Goal: Transaction & Acquisition: Purchase product/service

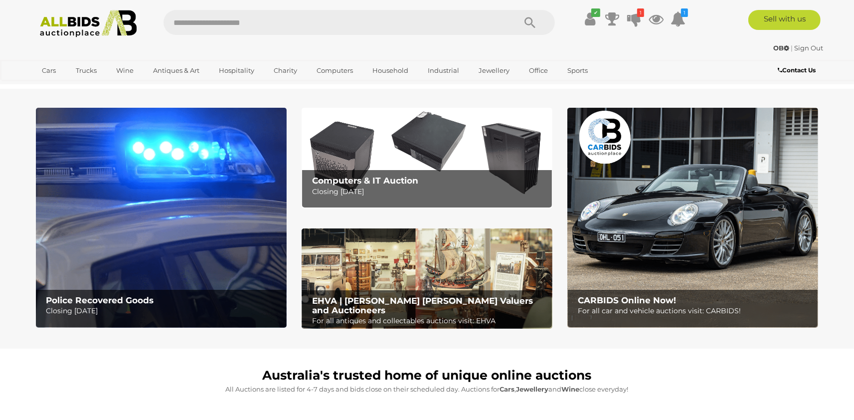
scroll to position [55, 0]
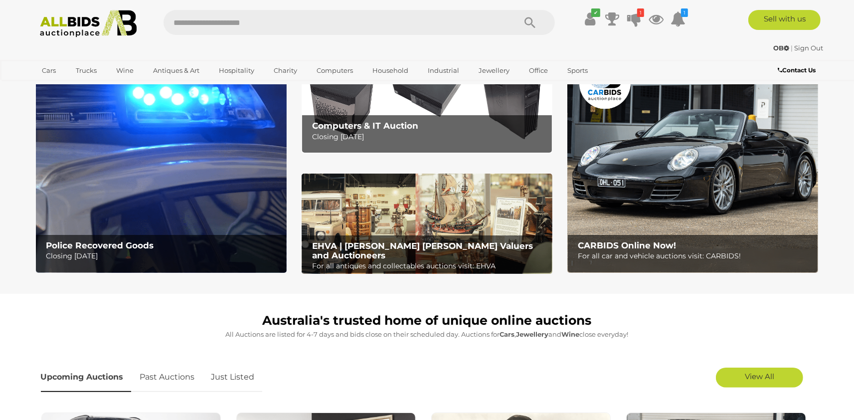
click at [124, 248] on b "Police Recovered Goods" at bounding box center [100, 245] width 108 height 10
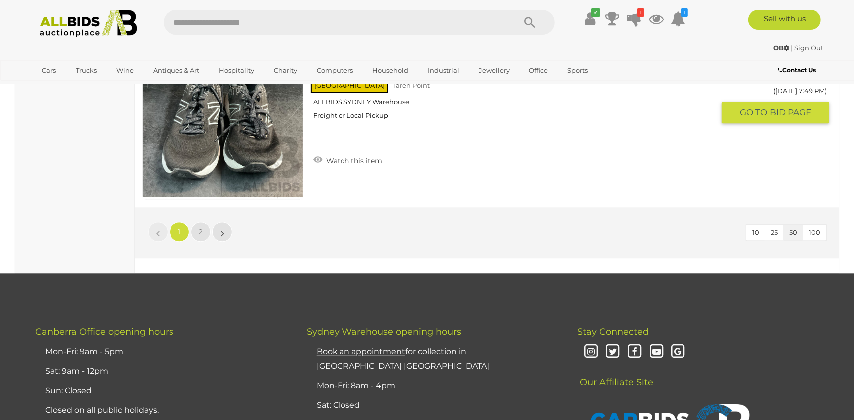
scroll to position [8941, 0]
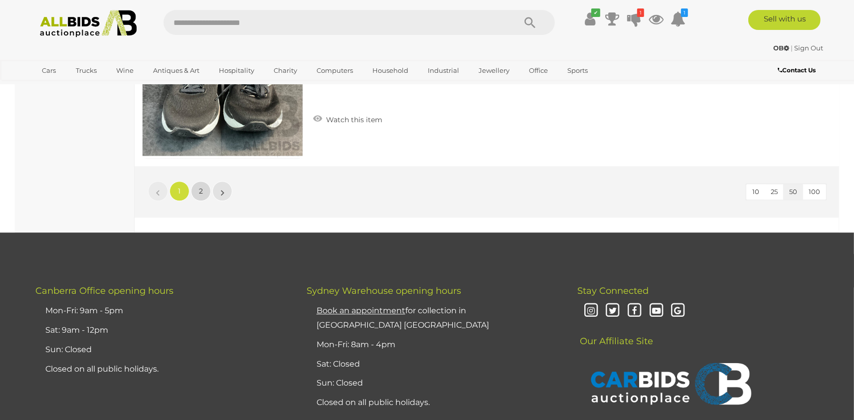
click at [204, 187] on link "2" at bounding box center [201, 191] width 20 height 20
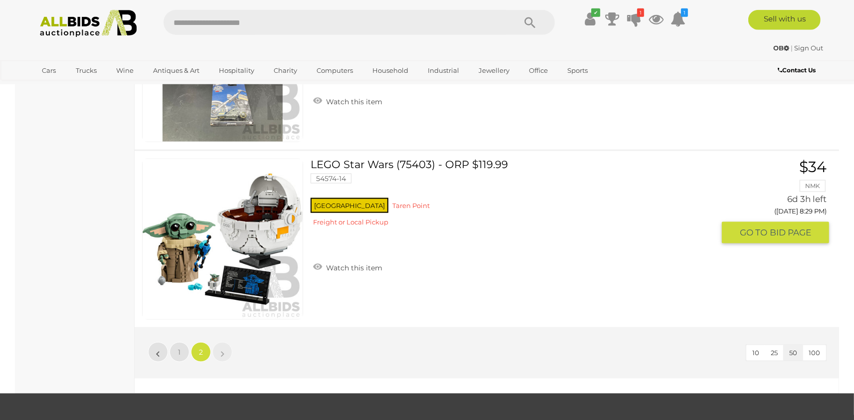
scroll to position [8078, 0]
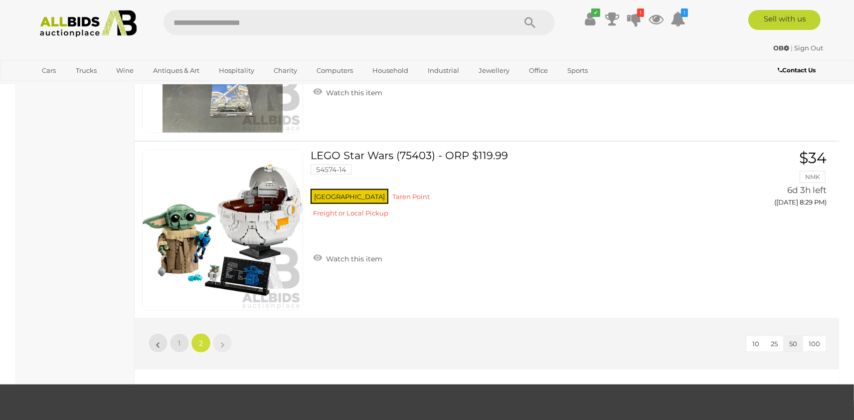
click at [56, 26] on img at bounding box center [88, 23] width 108 height 27
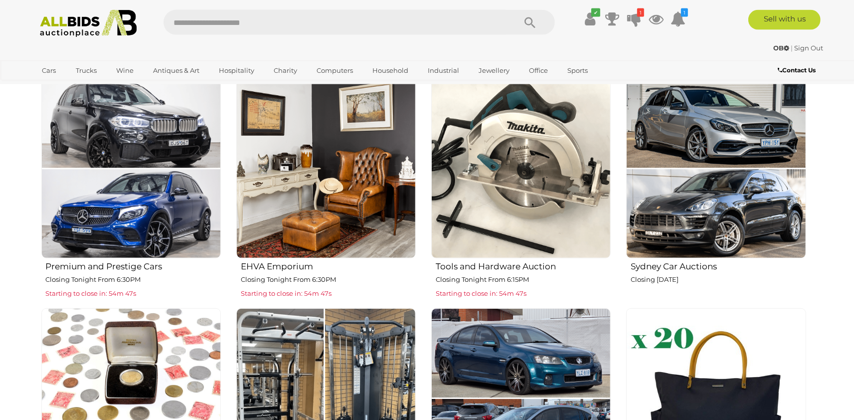
scroll to position [768, 0]
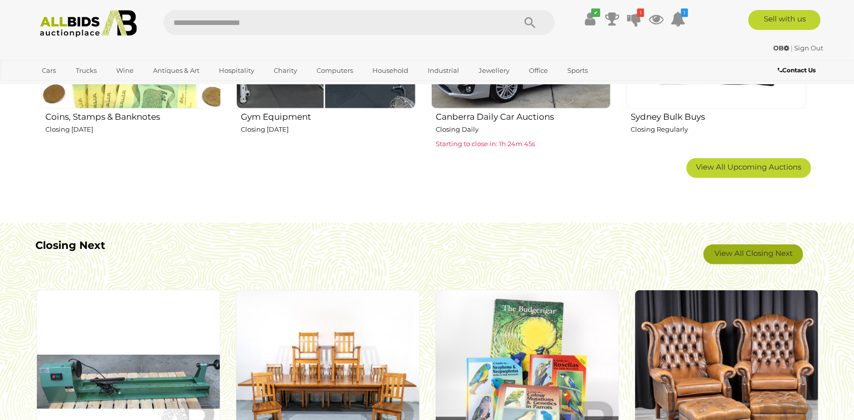
click at [756, 252] on link "View All Closing Next" at bounding box center [754, 254] width 100 height 20
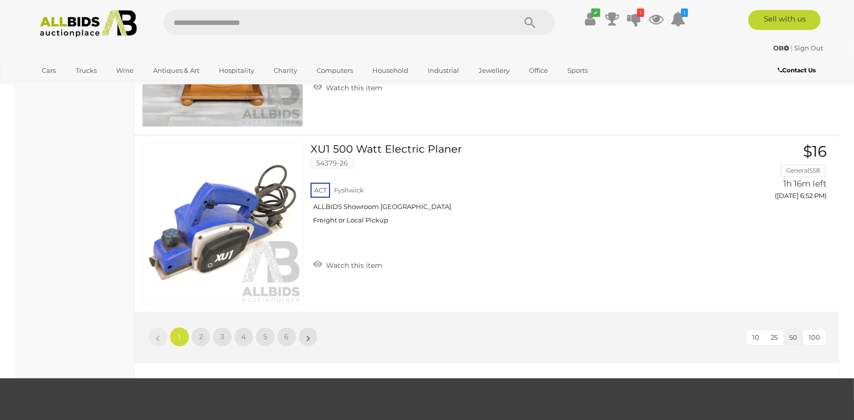
scroll to position [8721, 0]
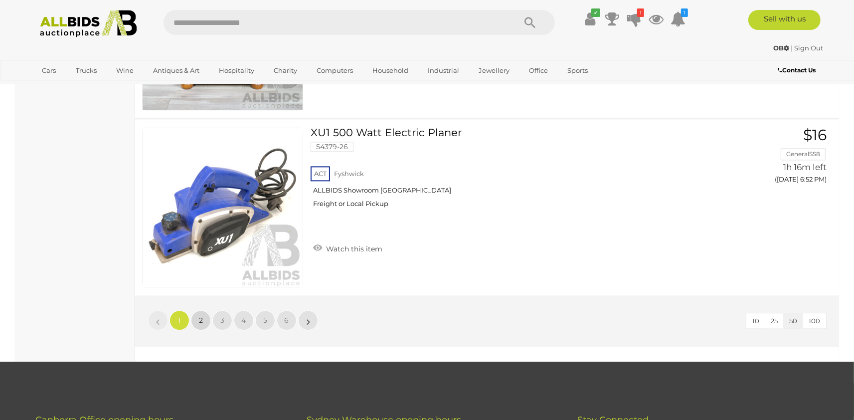
click at [200, 317] on span "2" at bounding box center [201, 320] width 4 height 9
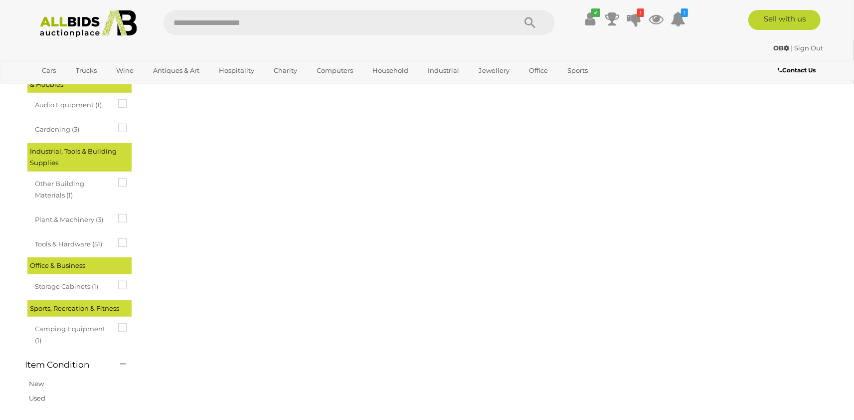
scroll to position [34, 0]
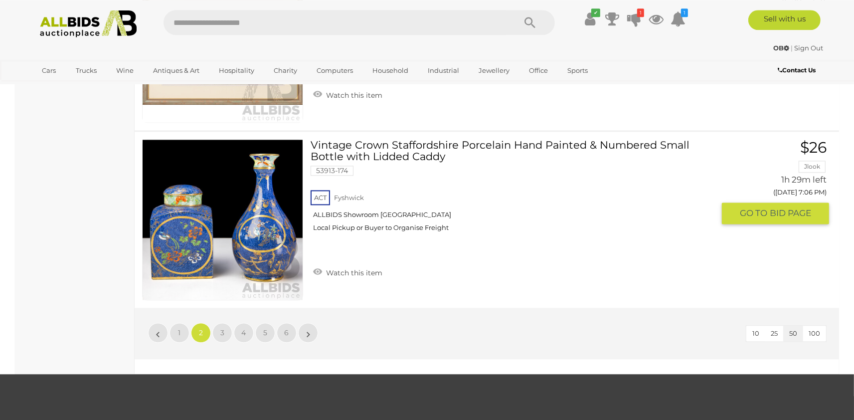
scroll to position [8920, 0]
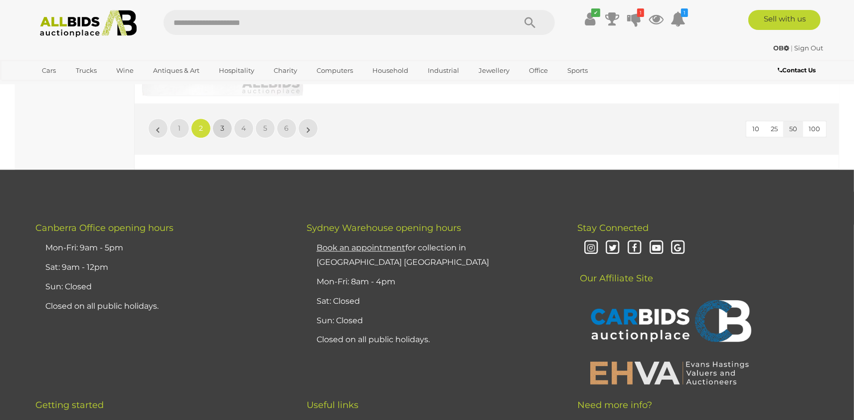
click at [219, 123] on link "3" at bounding box center [222, 128] width 20 height 20
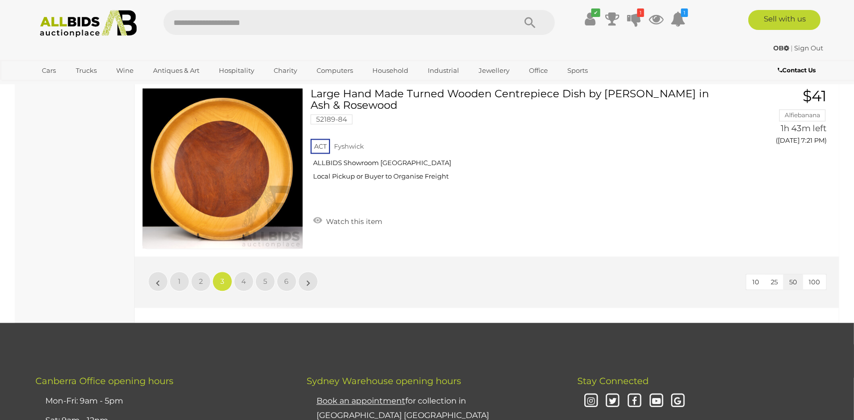
scroll to position [8756, 0]
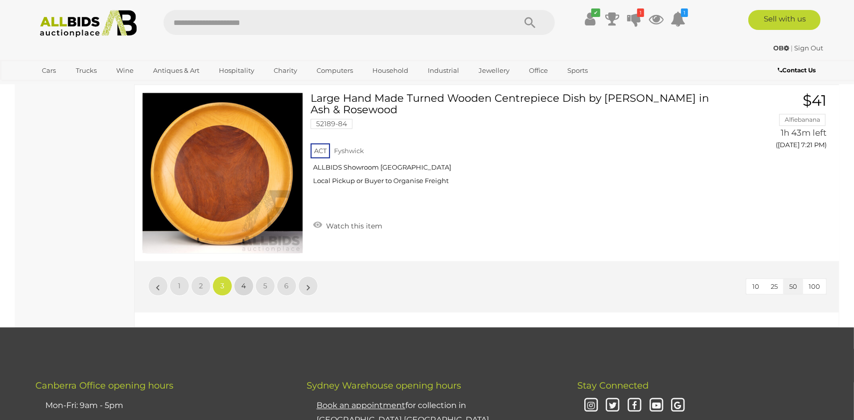
click at [239, 283] on link "4" at bounding box center [244, 286] width 20 height 20
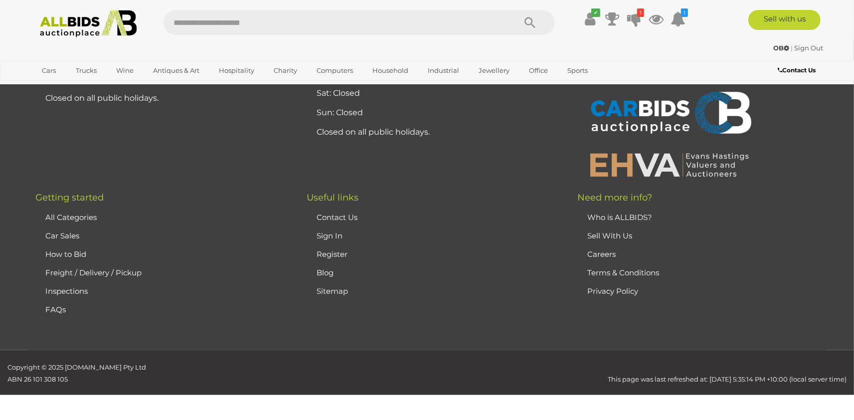
scroll to position [34, 0]
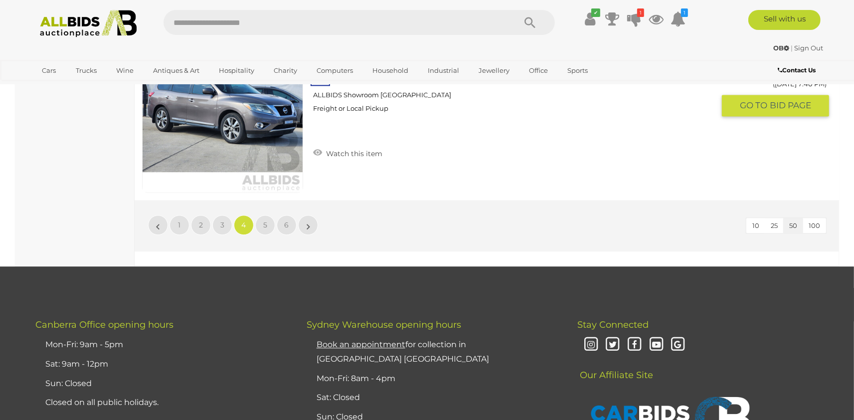
scroll to position [8865, 0]
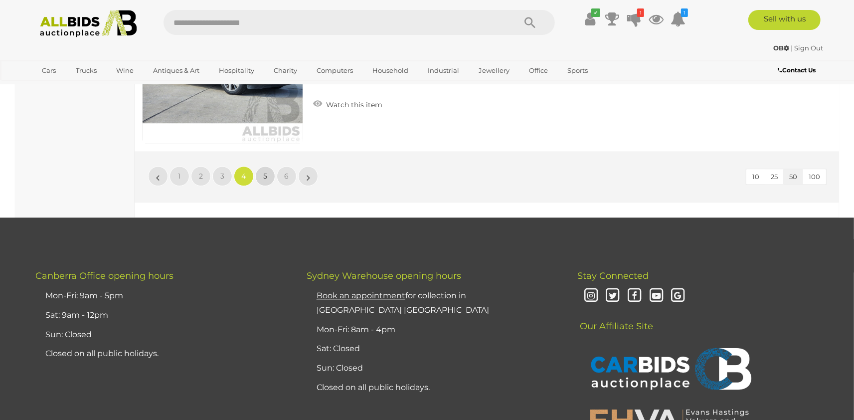
click at [266, 172] on span "5" at bounding box center [265, 176] width 4 height 9
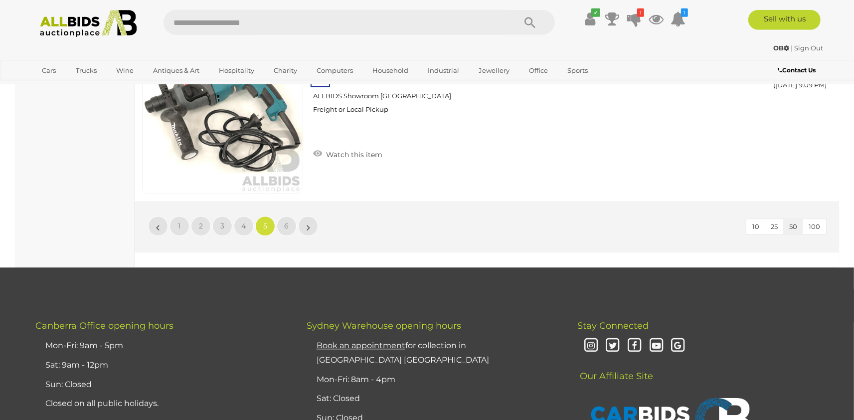
scroll to position [8811, 0]
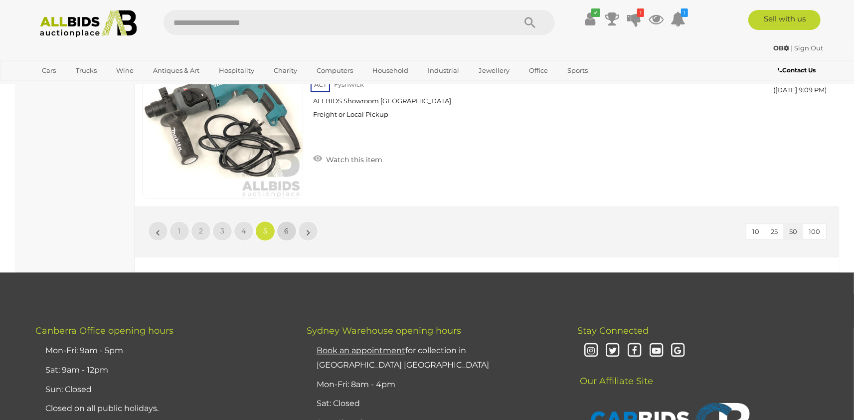
click at [278, 226] on link "6" at bounding box center [287, 231] width 20 height 20
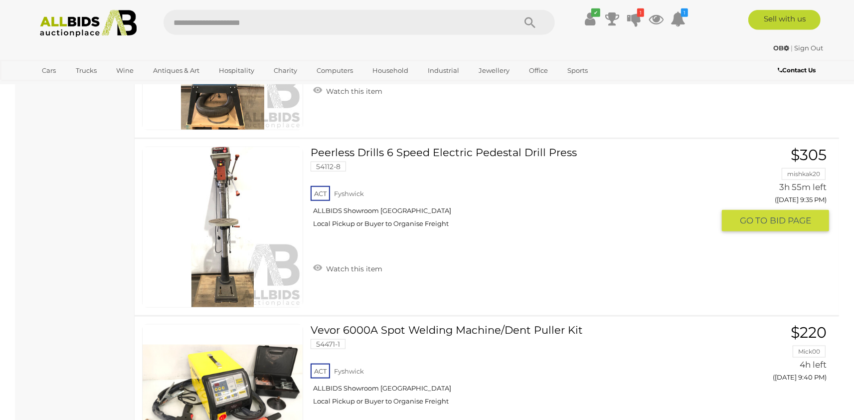
scroll to position [1022, 0]
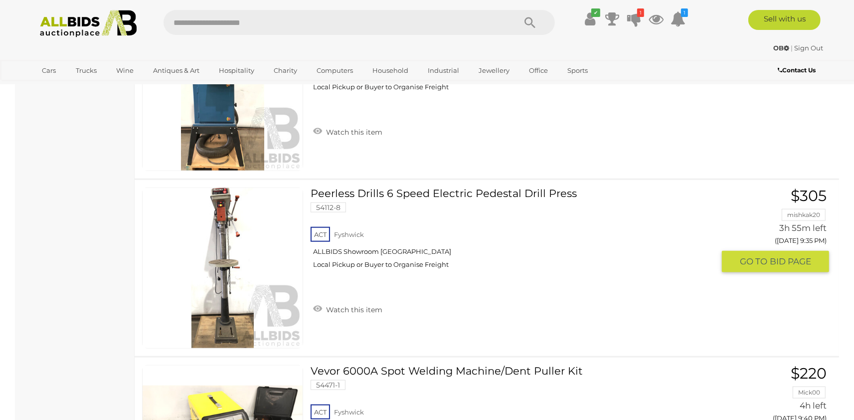
click at [371, 192] on link "Peerless Drills 6 Speed Electric Pedestal Drill Press 54112-8 ACT Fyshwick" at bounding box center [516, 231] width 396 height 89
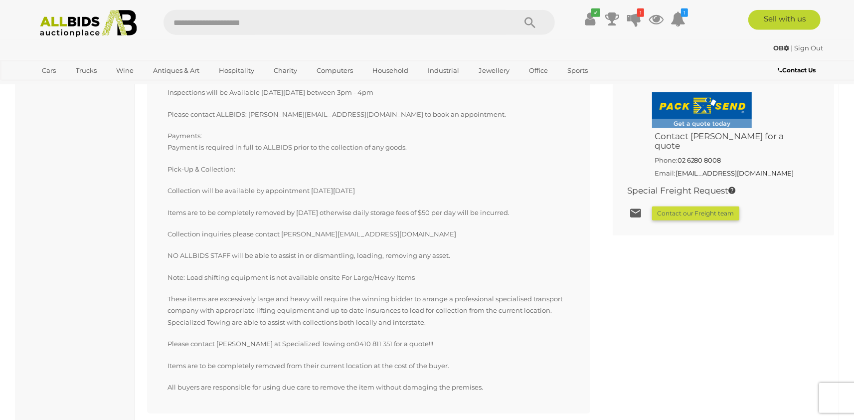
scroll to position [713, 0]
